Goal: Task Accomplishment & Management: Manage account settings

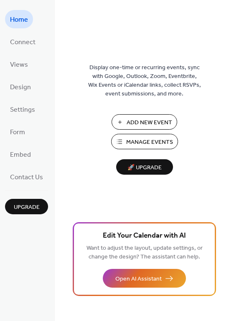
click at [122, 147] on button "Manage Events" at bounding box center [144, 141] width 67 height 15
click at [27, 48] on span "Connect" at bounding box center [22, 42] width 25 height 13
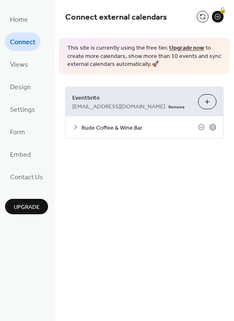
click at [150, 124] on span "Rude Coffee & Wine Bar" at bounding box center [139, 128] width 116 height 9
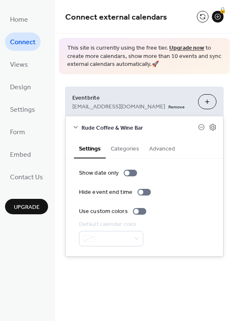
click at [150, 124] on span "Rude Coffee & Wine Bar" at bounding box center [139, 128] width 116 height 9
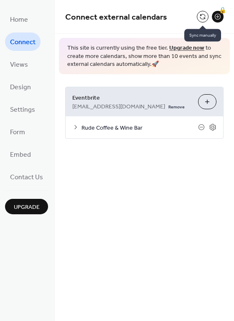
click at [203, 14] on button at bounding box center [203, 17] width 12 height 12
